Goal: Task Accomplishment & Management: Manage account settings

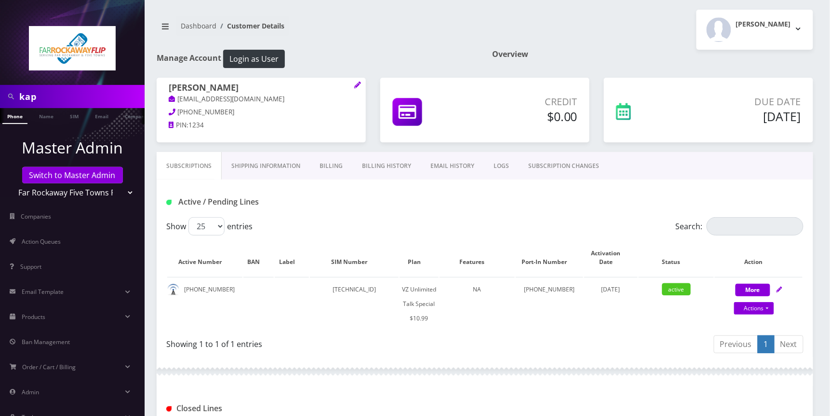
click at [55, 93] on input "kap" at bounding box center [80, 96] width 123 height 18
paste input "9175282917"
type input "9175282917"
click at [20, 117] on link "Phone" at bounding box center [14, 116] width 25 height 16
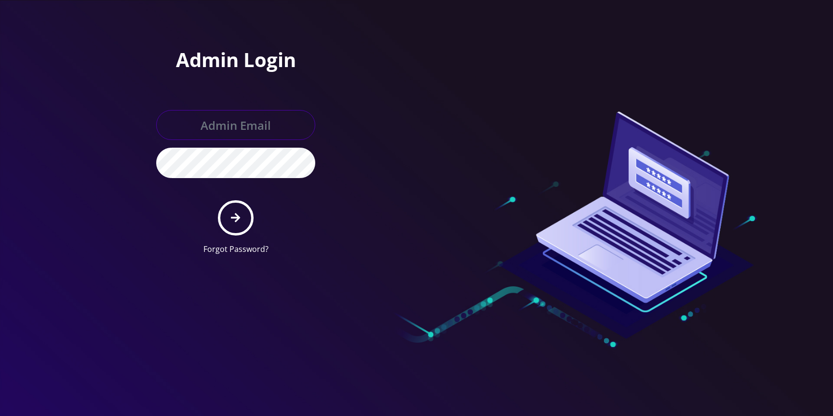
type input "jasper@britewireless.com"
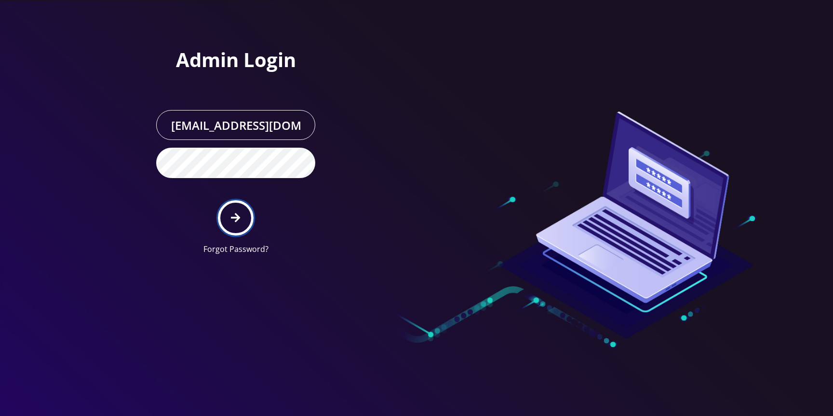
click at [228, 224] on button "submit" at bounding box center [235, 217] width 35 height 35
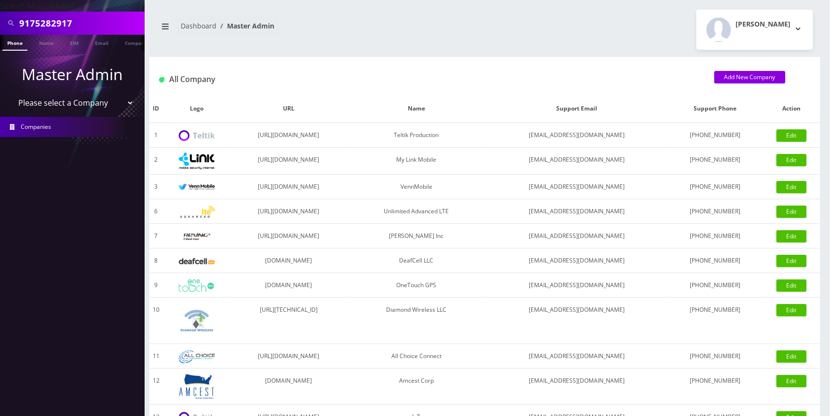
click at [87, 21] on input "9175282917" at bounding box center [80, 23] width 123 height 18
click at [16, 43] on link "Phone" at bounding box center [14, 43] width 25 height 16
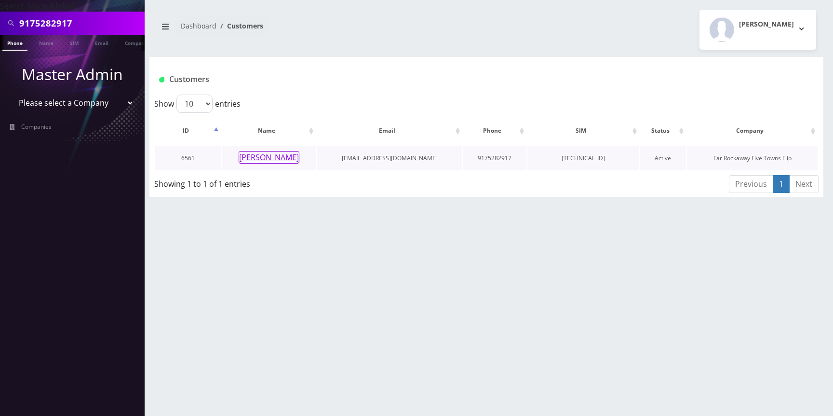
click at [275, 156] on button "rochella cohen" at bounding box center [269, 157] width 61 height 13
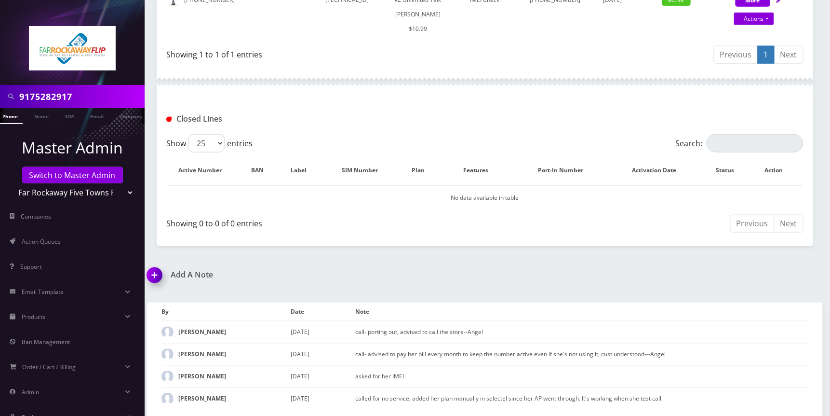
scroll to position [291, 0]
click at [159, 278] on img at bounding box center [156, 277] width 28 height 28
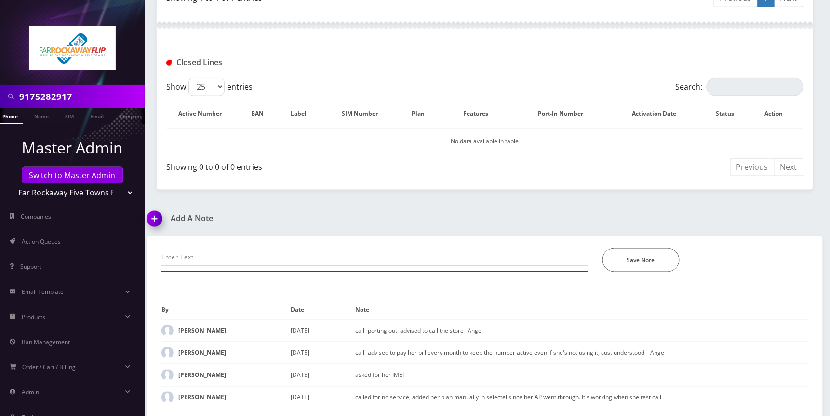
click at [223, 257] on input "text" at bounding box center [375, 257] width 427 height 18
type input "call-would like to port out, advised to call the store and informed them. provi…"
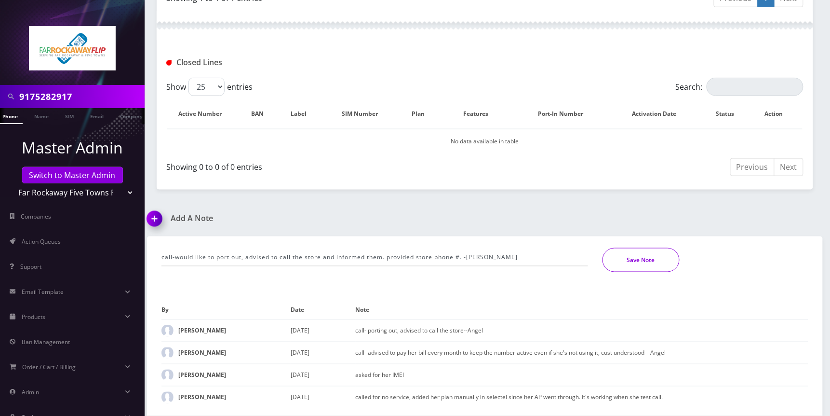
drag, startPoint x: 670, startPoint y: 257, endPoint x: 434, endPoint y: 261, distance: 235.3
click at [668, 258] on button "Save Note" at bounding box center [641, 260] width 77 height 24
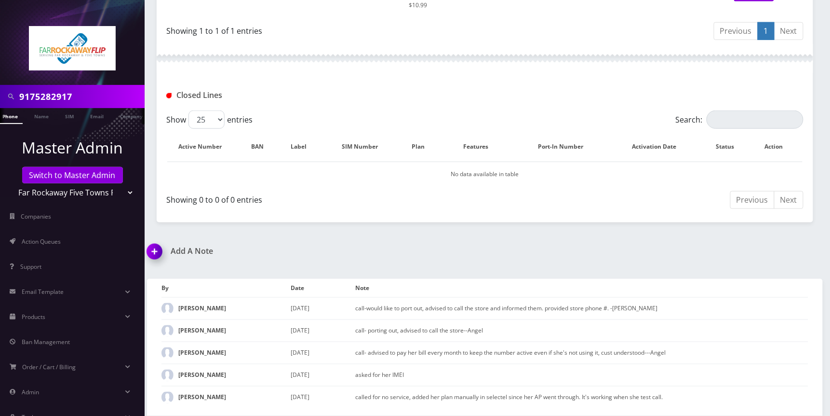
scroll to position [0, 10]
click at [81, 94] on input "9175282917" at bounding box center [80, 96] width 123 height 18
paste input "7325758965"
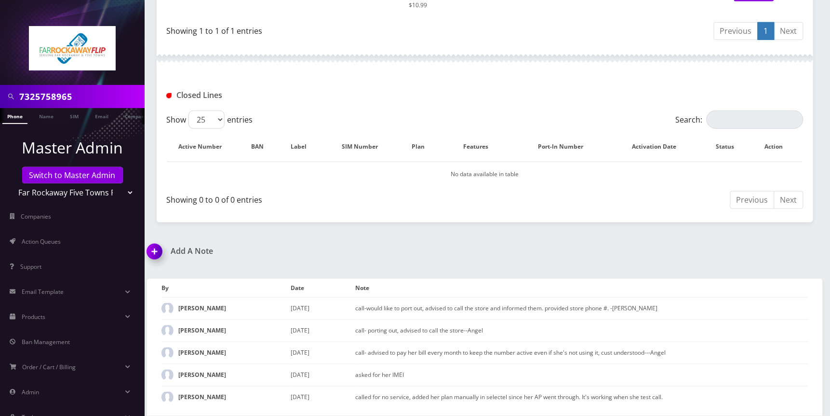
type input "7325758965"
click at [116, 190] on select "Teltik Production My Link Mobile VennMobile Unlimited Advanced LTE Rexing Inc D…" at bounding box center [72, 192] width 123 height 18
select select "1"
click at [11, 183] on select "Teltik Production My Link Mobile VennMobile Unlimited Advanced LTE Rexing Inc D…" at bounding box center [72, 192] width 123 height 18
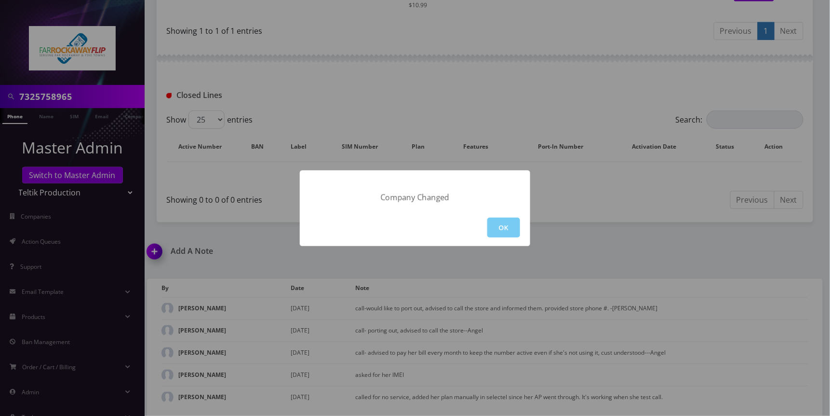
click at [507, 229] on button "OK" at bounding box center [503, 227] width 33 height 20
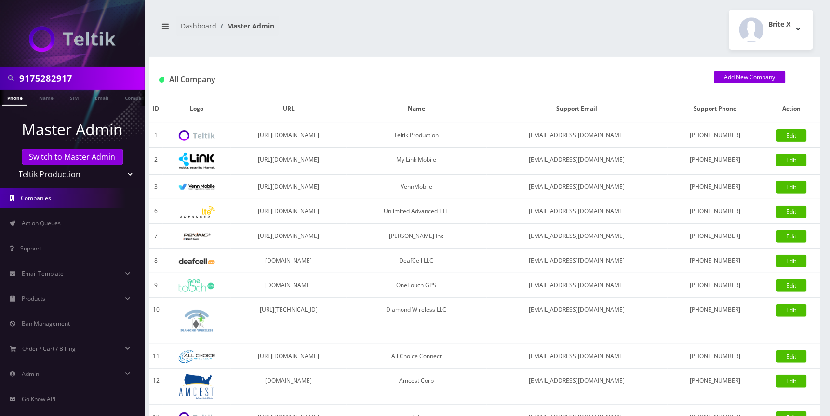
click at [18, 78] on span at bounding box center [10, 78] width 17 height 18
click at [18, 95] on link "Phone" at bounding box center [14, 98] width 25 height 16
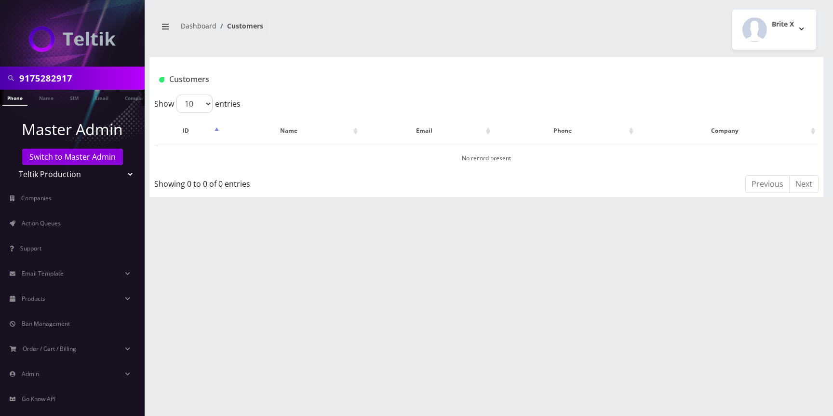
click at [125, 172] on select "Teltik Production My Link Mobile VennMobile Unlimited Advanced LTE [PERSON_NAME…" at bounding box center [72, 174] width 123 height 18
select select "13"
click at [11, 165] on select "Teltik Production My Link Mobile VennMobile Unlimited Advanced LTE Rexing Inc D…" at bounding box center [72, 174] width 123 height 18
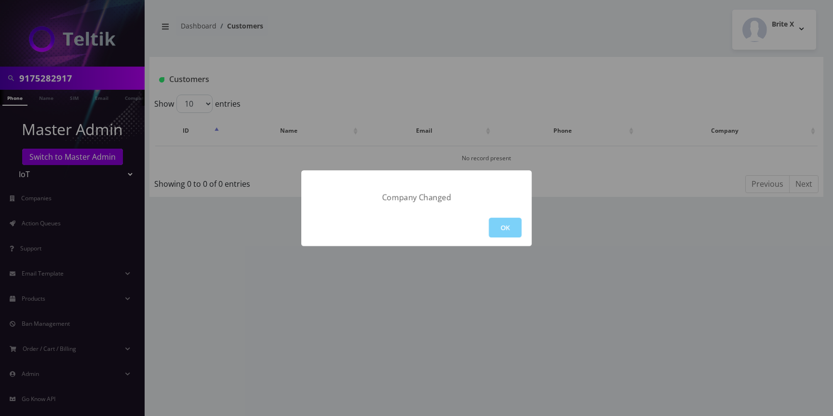
click at [508, 229] on button "OK" at bounding box center [505, 227] width 33 height 20
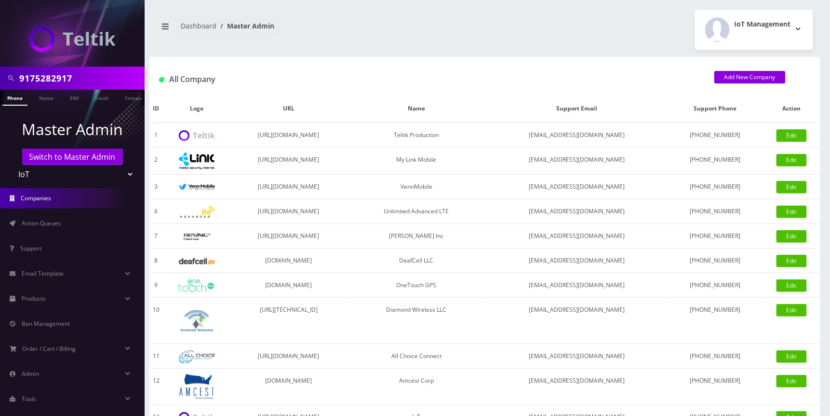
click at [19, 100] on link "Phone" at bounding box center [14, 98] width 25 height 16
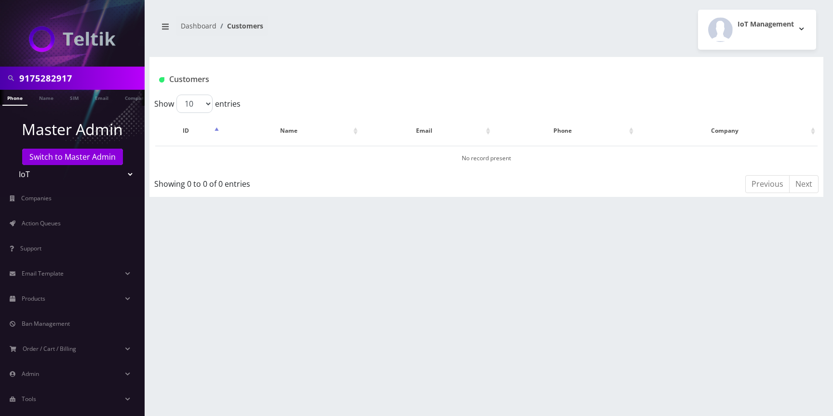
click at [92, 76] on input "9175282917" at bounding box center [80, 78] width 123 height 18
paste input "7325758965"
type input "7325758965"
click at [14, 96] on link "Phone" at bounding box center [14, 98] width 25 height 16
click at [123, 176] on select "Teltik Production My Link Mobile VennMobile Unlimited Advanced LTE Rexing Inc D…" at bounding box center [72, 174] width 123 height 18
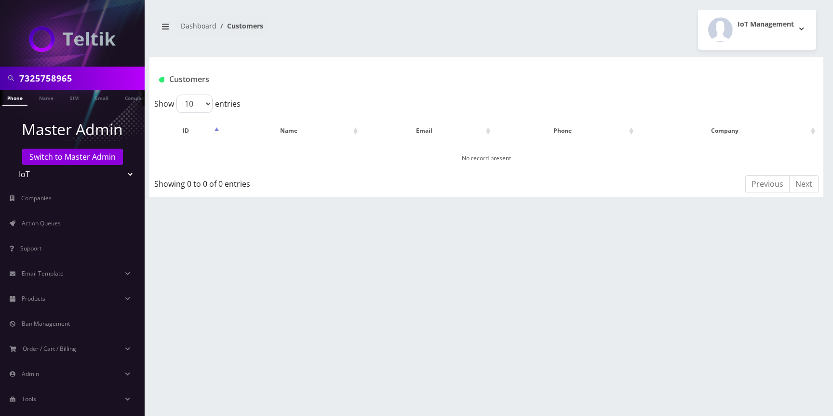
select select "1"
click at [11, 165] on select "Teltik Production My Link Mobile VennMobile Unlimited Advanced LTE Rexing Inc D…" at bounding box center [72, 174] width 123 height 18
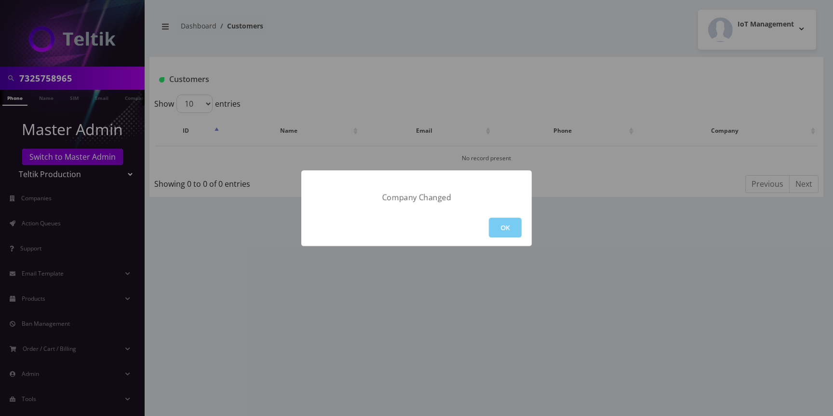
click at [512, 227] on button "OK" at bounding box center [505, 227] width 33 height 20
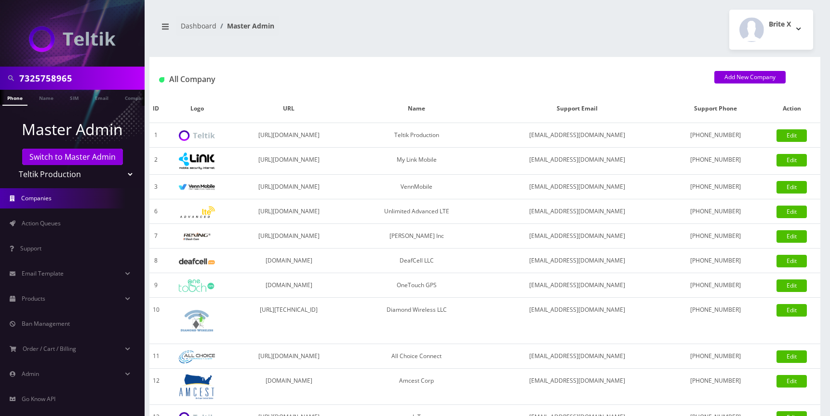
click at [20, 98] on link "Phone" at bounding box center [14, 98] width 25 height 16
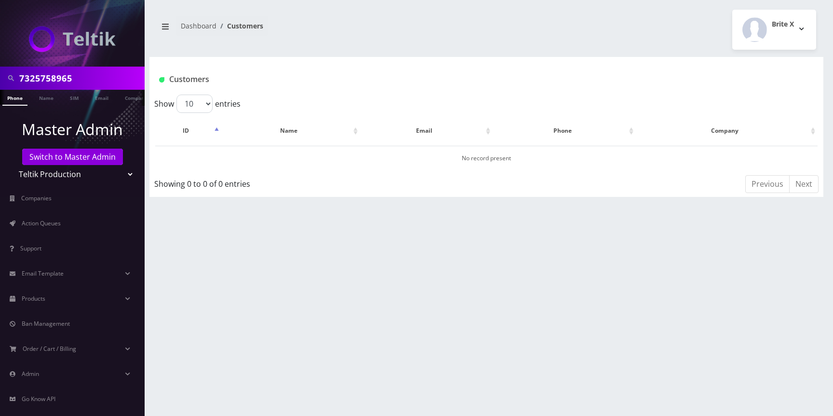
click at [119, 178] on select "Teltik Production My Link Mobile VennMobile Unlimited Advanced LTE Rexing Inc D…" at bounding box center [72, 174] width 123 height 18
select select "20"
click at [11, 165] on select "Teltik Production My Link Mobile VennMobile Unlimited Advanced LTE Rexing Inc D…" at bounding box center [72, 174] width 123 height 18
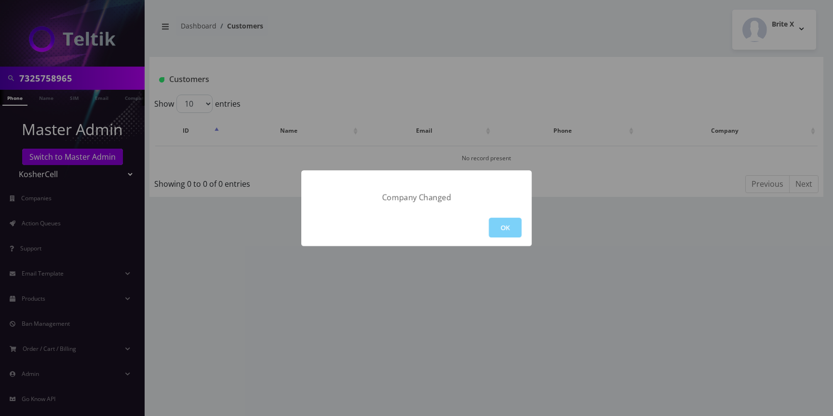
drag, startPoint x: 501, startPoint y: 229, endPoint x: 446, endPoint y: 229, distance: 55.0
click at [500, 229] on button "OK" at bounding box center [505, 227] width 33 height 20
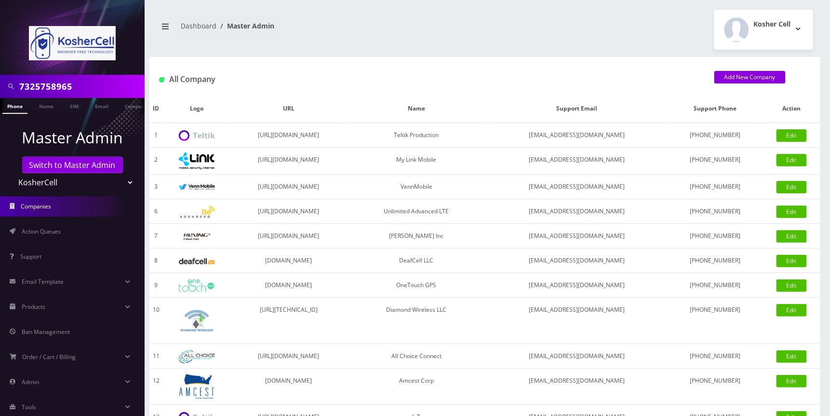
click at [15, 98] on link "Phone" at bounding box center [14, 106] width 25 height 16
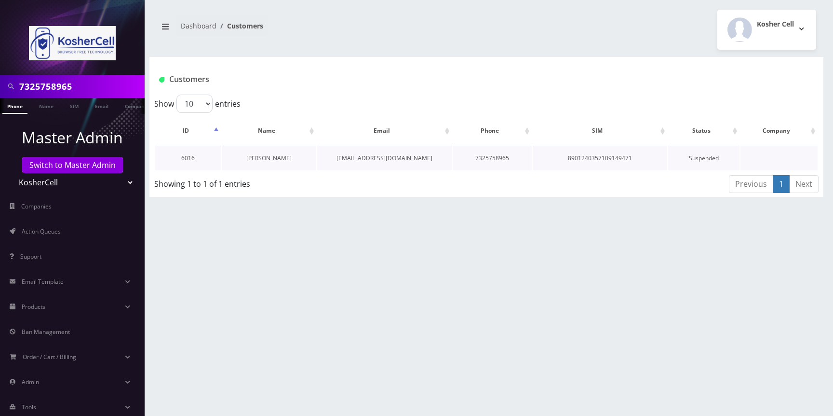
click at [284, 159] on link "[PERSON_NAME]" at bounding box center [268, 158] width 45 height 8
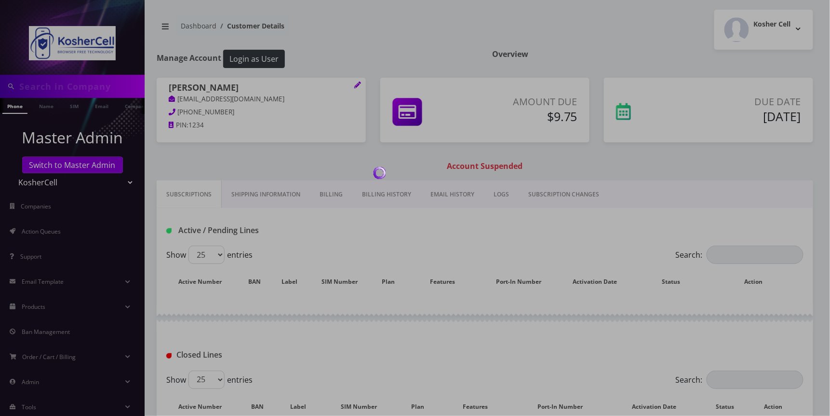
type input "7325758965"
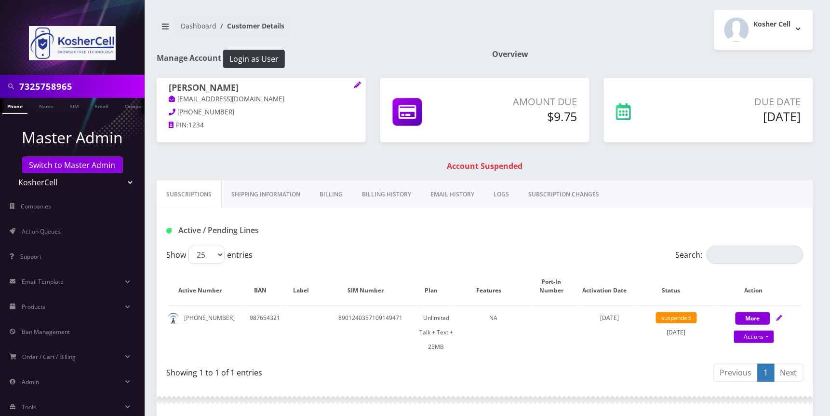
click at [370, 200] on link "Billing History" at bounding box center [386, 194] width 68 height 28
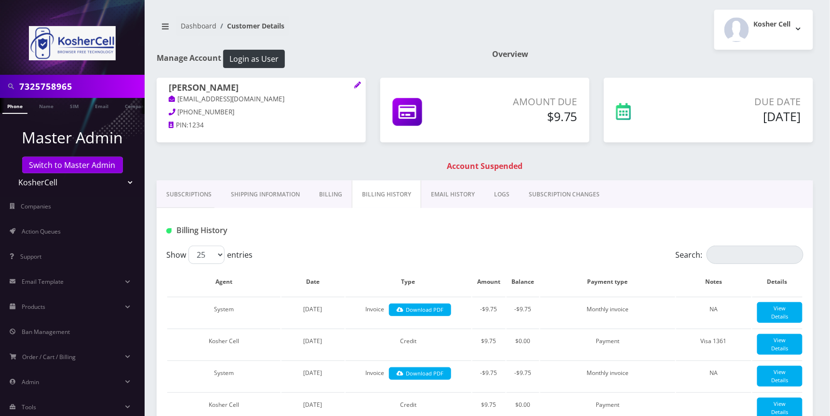
click at [324, 198] on link "Billing" at bounding box center [331, 194] width 42 height 28
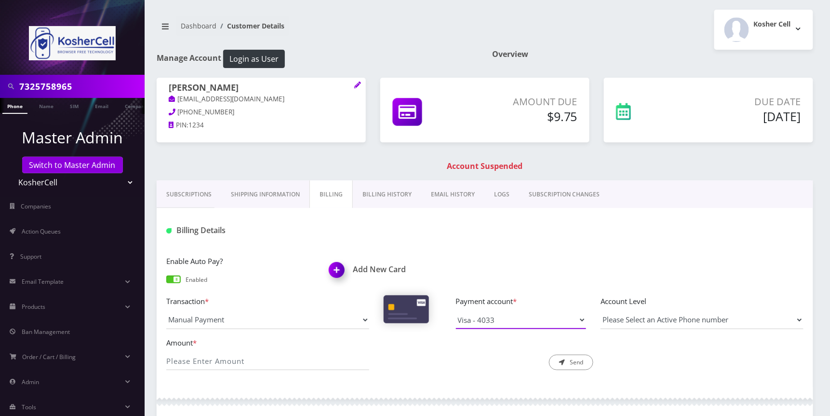
click at [574, 320] on select "Visa - 4033 Visa - 1361" at bounding box center [521, 319] width 130 height 18
select select "9717"
click at [456, 311] on select "Visa - 4033 Visa - 1361" at bounding box center [521, 319] width 130 height 18
click at [244, 358] on input "Amount *" at bounding box center [267, 360] width 203 height 18
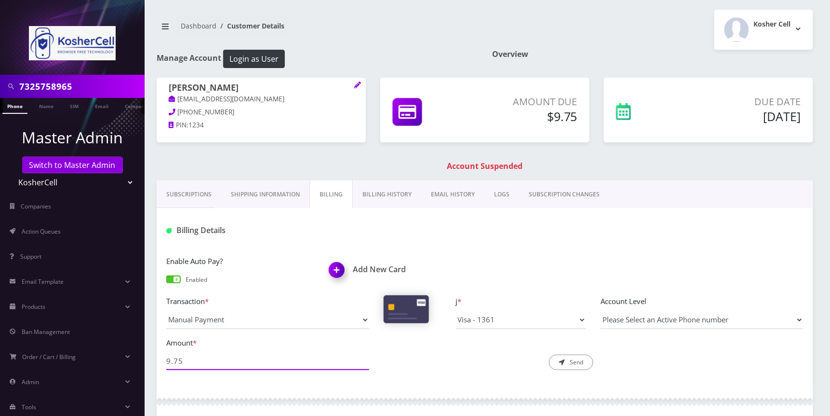
scroll to position [96, 0]
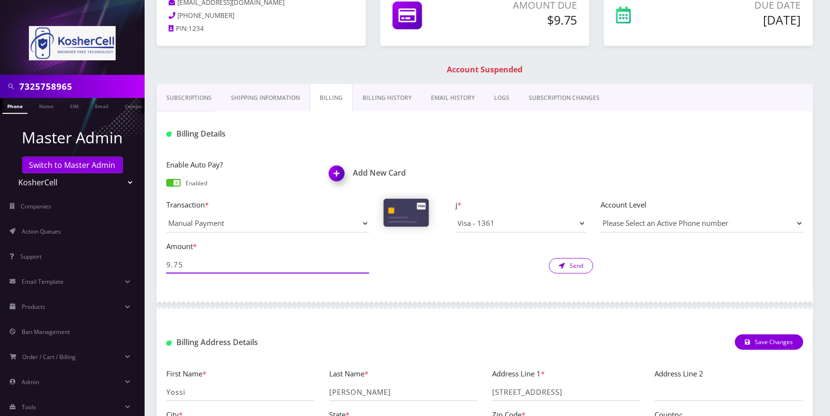
type input "9.75"
click at [579, 269] on button "Send" at bounding box center [571, 265] width 44 height 15
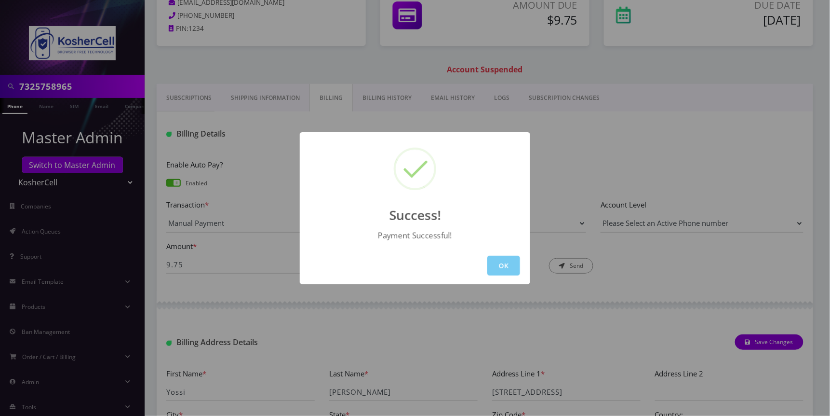
click at [507, 260] on button "OK" at bounding box center [503, 266] width 33 height 20
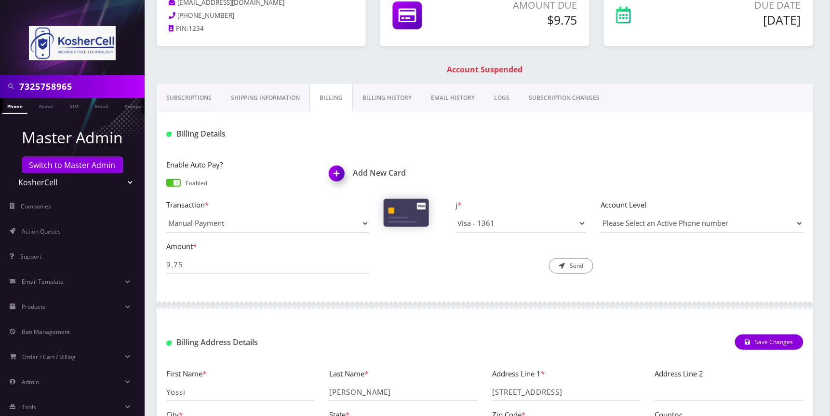
click at [18, 102] on link "Phone" at bounding box center [14, 106] width 25 height 16
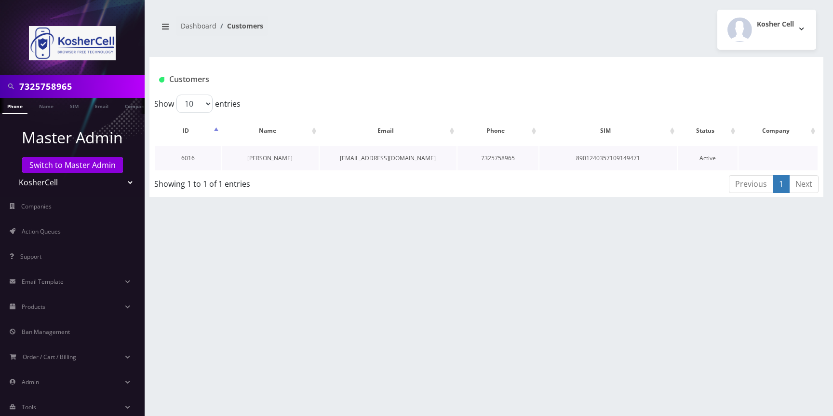
click at [283, 159] on link "[PERSON_NAME]" at bounding box center [269, 158] width 45 height 8
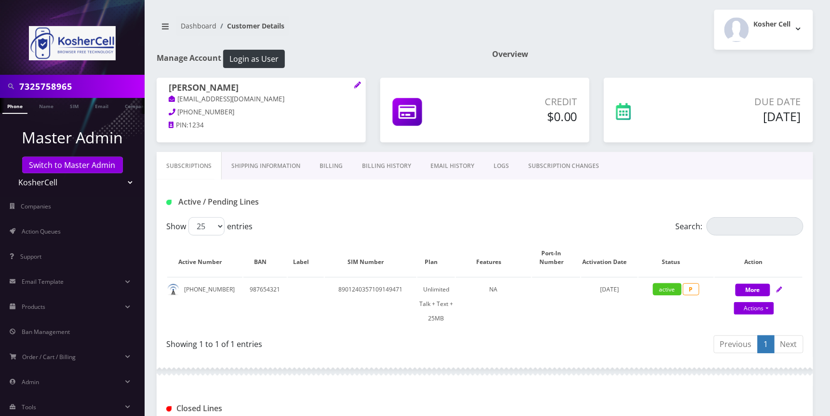
click at [103, 88] on input "7325758965" at bounding box center [80, 86] width 123 height 18
click at [341, 167] on link "Billing" at bounding box center [331, 166] width 42 height 28
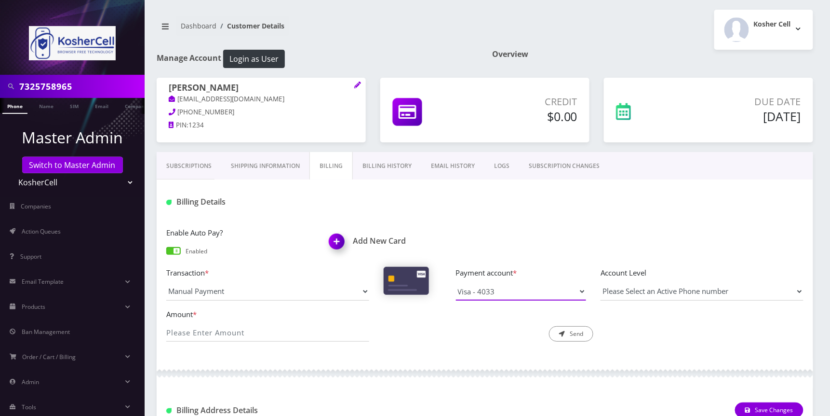
click at [575, 299] on select "Visa - 4033 Visa - 1361" at bounding box center [521, 291] width 130 height 18
click at [404, 333] on div "Description * Send" at bounding box center [485, 325] width 217 height 34
drag, startPoint x: 382, startPoint y: 166, endPoint x: 404, endPoint y: 167, distance: 21.3
click at [382, 166] on link "Billing History" at bounding box center [387, 166] width 68 height 28
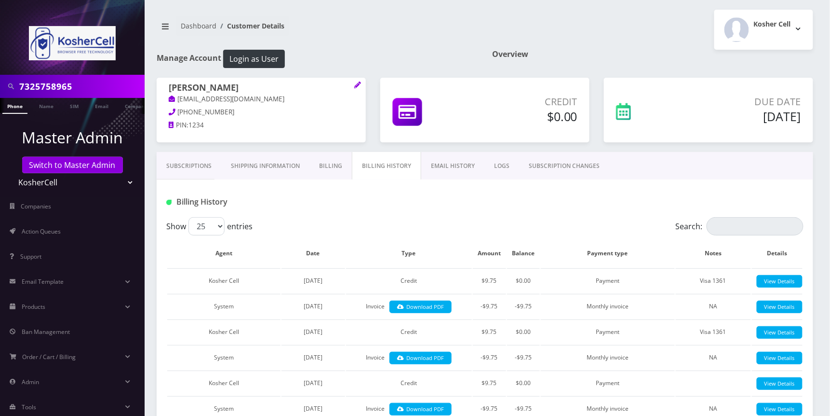
scroll to position [96, 0]
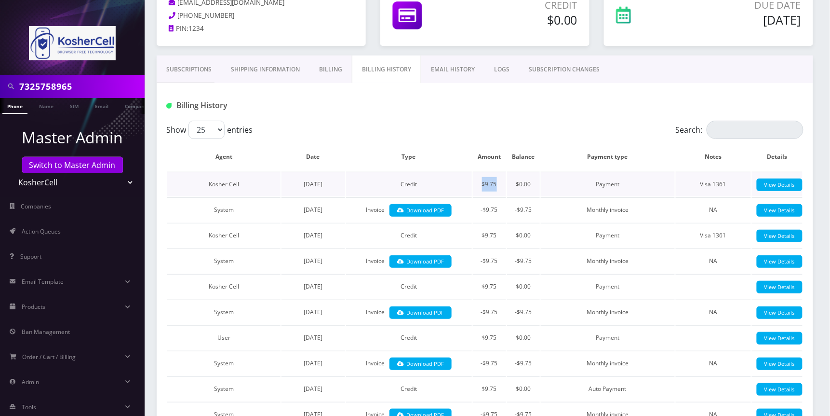
drag, startPoint x: 475, startPoint y: 181, endPoint x: 500, endPoint y: 188, distance: 26.6
click at [500, 188] on td "$9.75" at bounding box center [489, 184] width 33 height 25
copy td "$9.75"
click at [181, 71] on link "Subscriptions" at bounding box center [189, 69] width 65 height 28
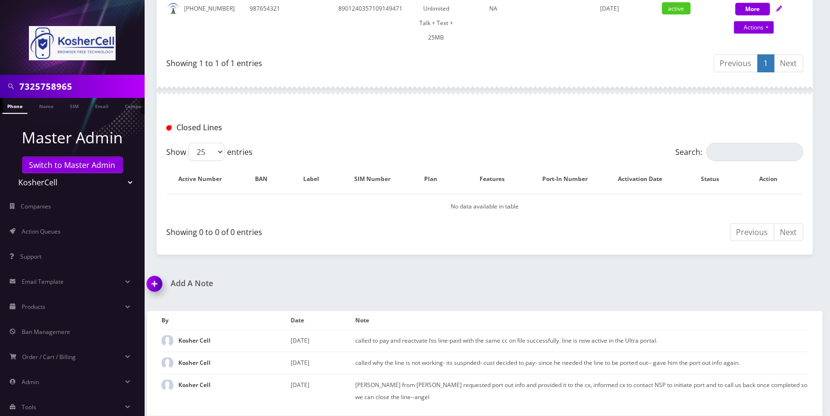
click at [153, 285] on img at bounding box center [156, 287] width 28 height 28
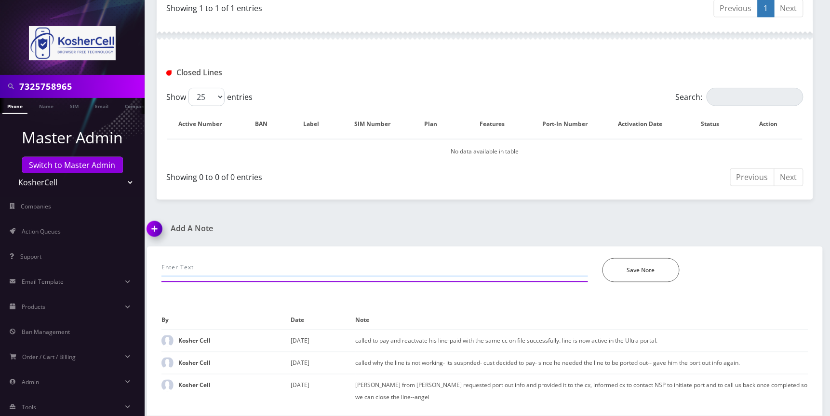
click at [206, 260] on input "text" at bounding box center [375, 267] width 427 height 18
click at [264, 267] on input "call-" at bounding box center [375, 267] width 427 height 18
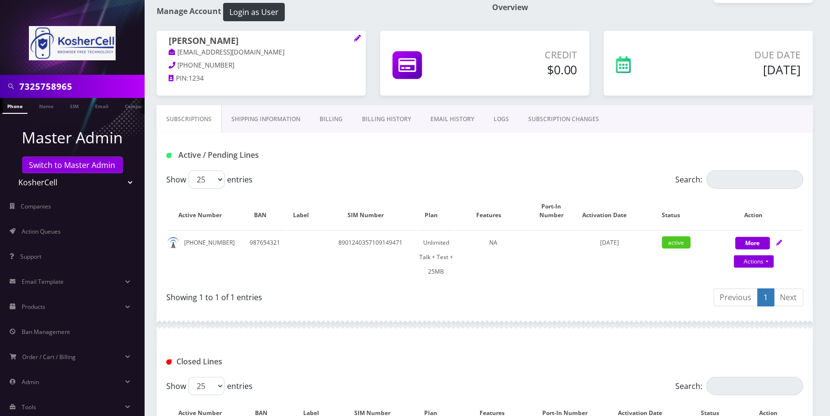
scroll to position [0, 0]
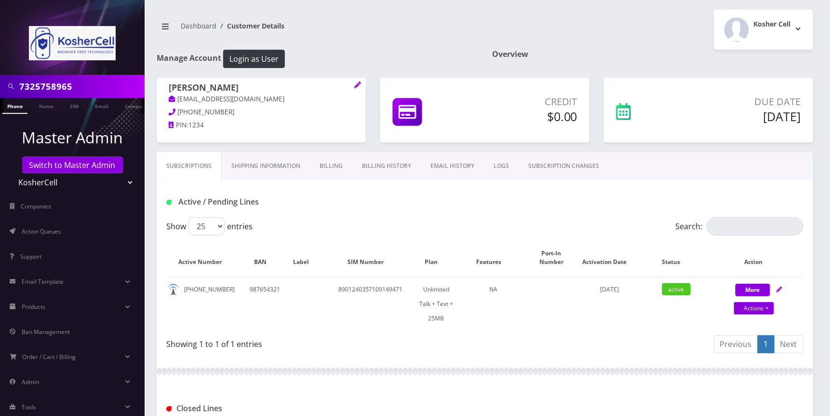
type input "call-proce"
click at [398, 164] on link "Billing History" at bounding box center [386, 166] width 68 height 28
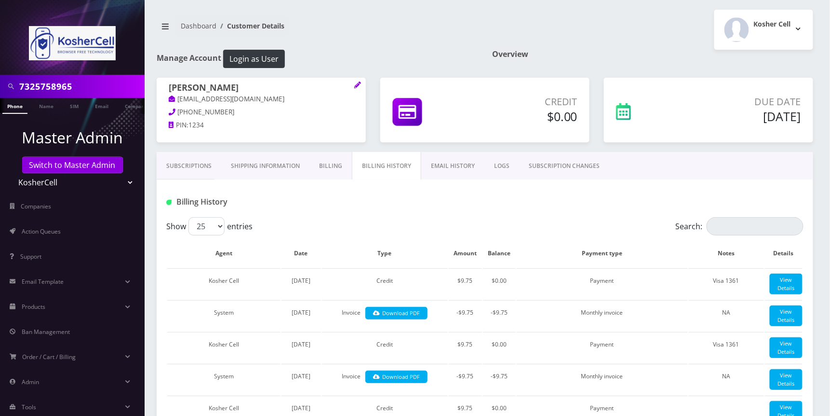
click at [334, 162] on link "Billing" at bounding box center [331, 166] width 42 height 28
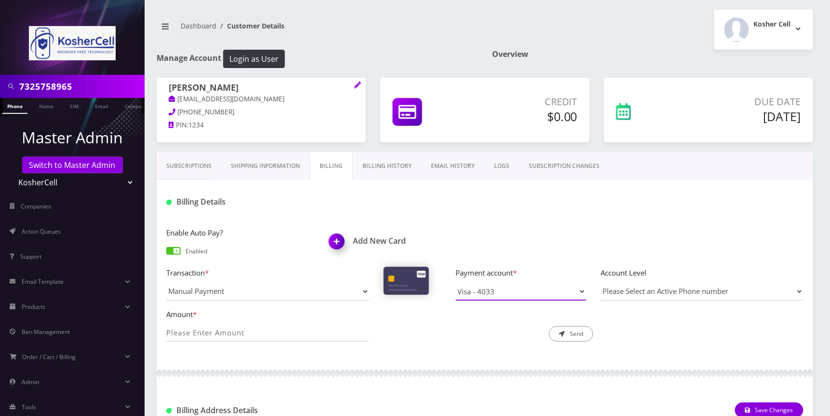
click at [571, 293] on select "Visa - 4033 Visa - 1361" at bounding box center [521, 291] width 130 height 18
select select "9717"
click at [456, 283] on select "Visa - 4033 Visa - 1361" at bounding box center [521, 291] width 130 height 18
click at [171, 252] on span at bounding box center [173, 251] width 14 height 8
click at [166, 255] on input "checkbox" at bounding box center [166, 255] width 0 height 0
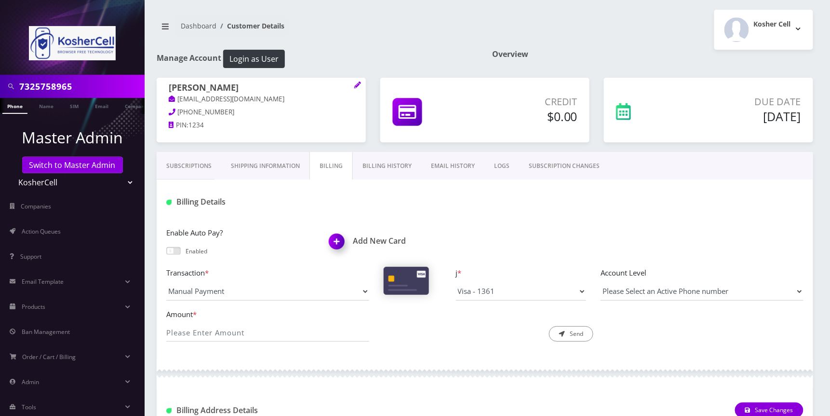
click at [176, 253] on span at bounding box center [173, 251] width 14 height 8
click at [166, 255] on input "checkbox" at bounding box center [166, 255] width 0 height 0
click at [174, 252] on span at bounding box center [173, 251] width 14 height 8
click at [166, 255] on input "checkbox" at bounding box center [166, 255] width 0 height 0
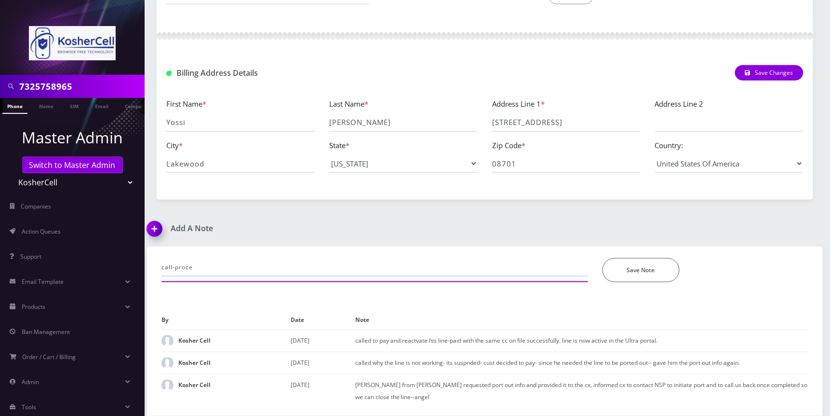
click at [220, 264] on input "call-proce" at bounding box center [375, 267] width 427 height 18
click at [220, 265] on input "call-proce" at bounding box center [375, 267] width 427 height 18
paste input "$9.75"
drag, startPoint x: 328, startPoint y: 264, endPoint x: 293, endPoint y: 264, distance: 34.7
click at [293, 264] on input "call-proces payment of $9.75. unpause on recharge" at bounding box center [375, 267] width 427 height 18
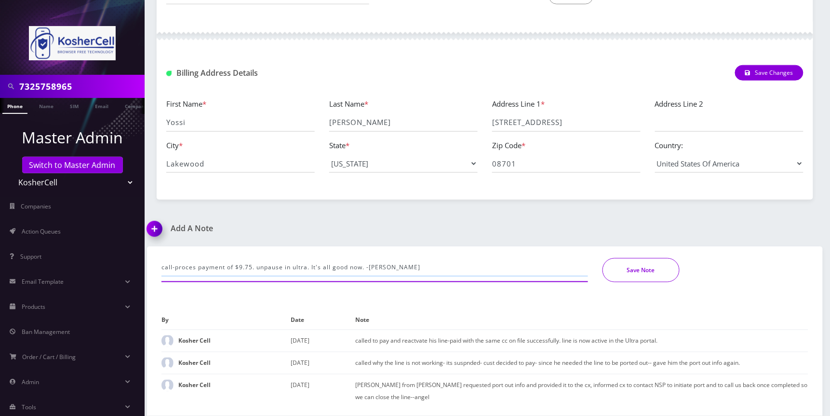
type input "call-proces payment of $9.75. unpause in ultra. It's all good now. -[PERSON_NAM…"
click at [653, 273] on button "Save Note" at bounding box center [641, 270] width 77 height 24
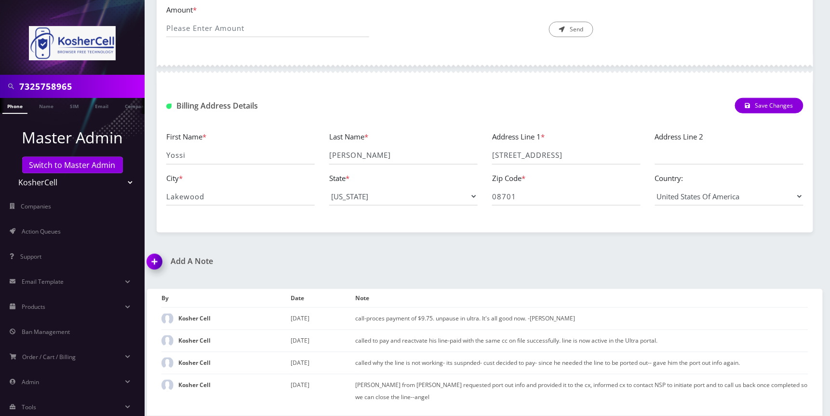
scroll to position [0, 0]
